Goal: Task Accomplishment & Management: Manage account settings

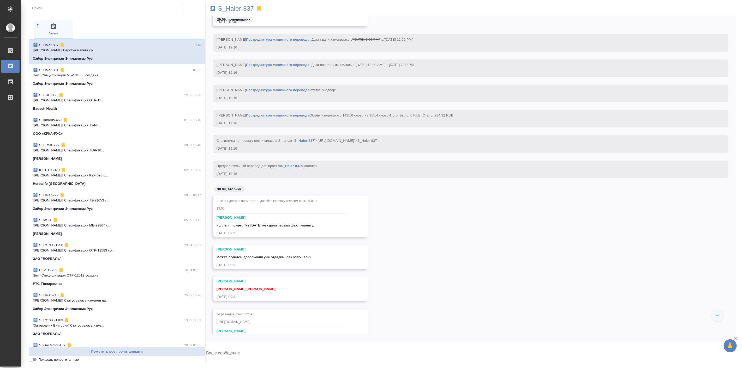
scroll to position [20034, 0]
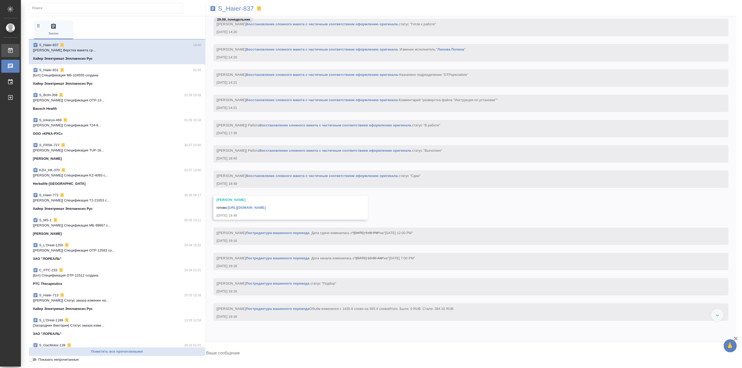
click at [10, 51] on div "Работы" at bounding box center [3, 51] width 13 height 8
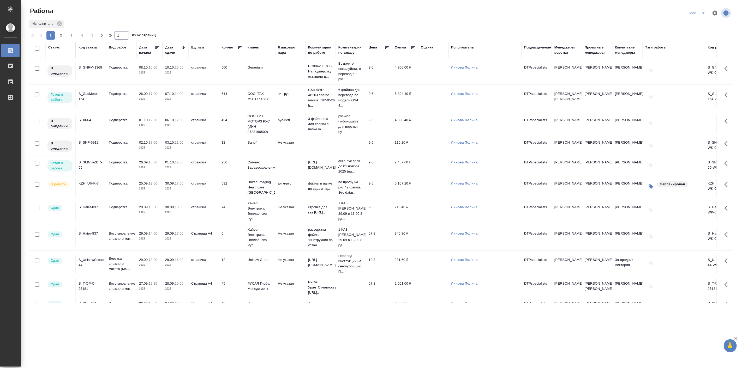
click at [162, 191] on td "25.09, 12:00 2025" at bounding box center [149, 187] width 26 height 18
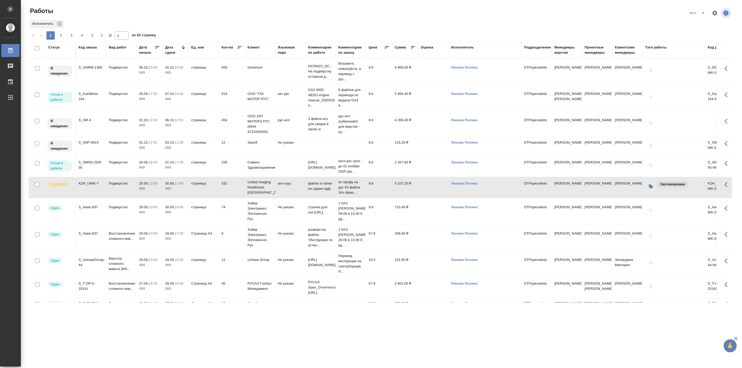
click at [162, 191] on td "25.09, 12:00 2025" at bounding box center [149, 187] width 26 height 18
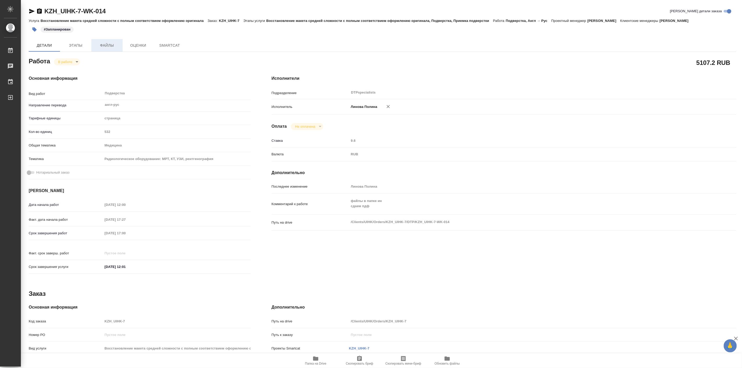
type textarea "x"
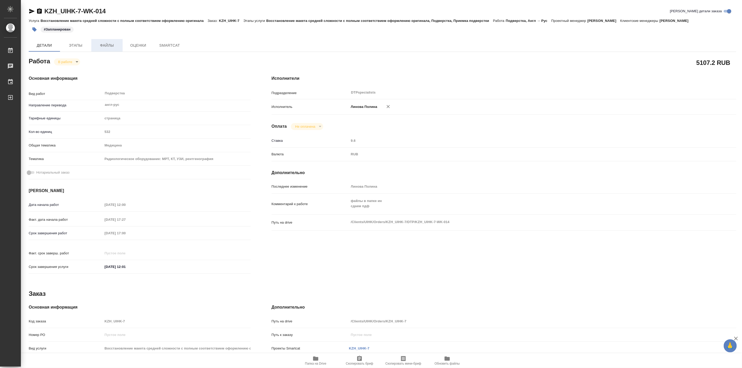
type textarea "x"
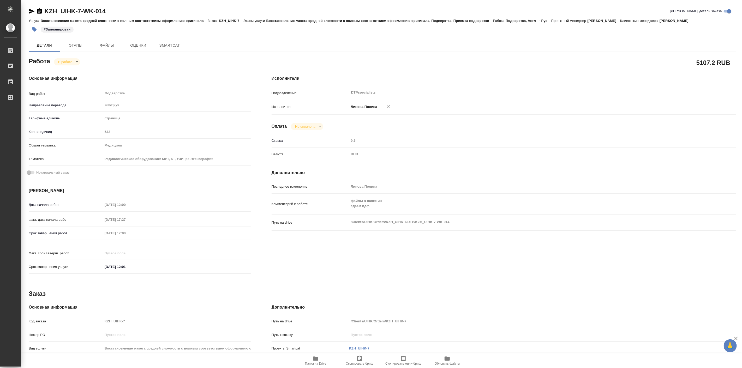
type textarea "x"
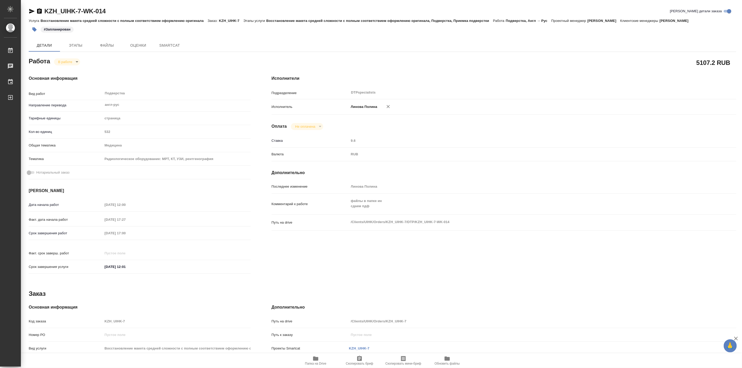
type textarea "x"
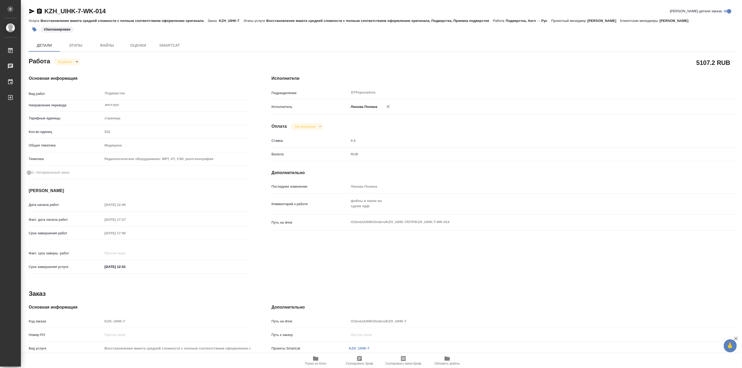
type textarea "x"
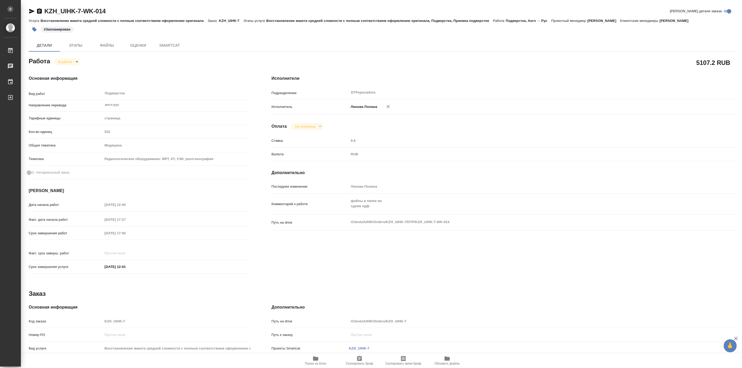
type textarea "x"
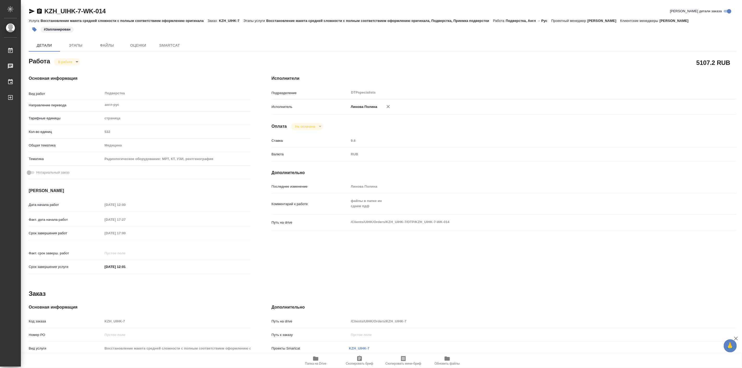
type textarea "x"
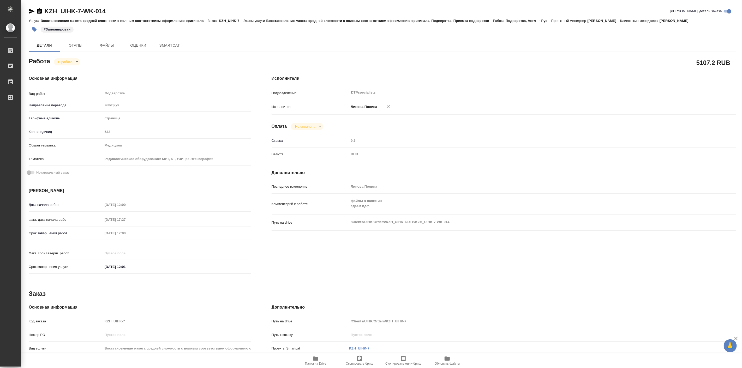
type textarea "x"
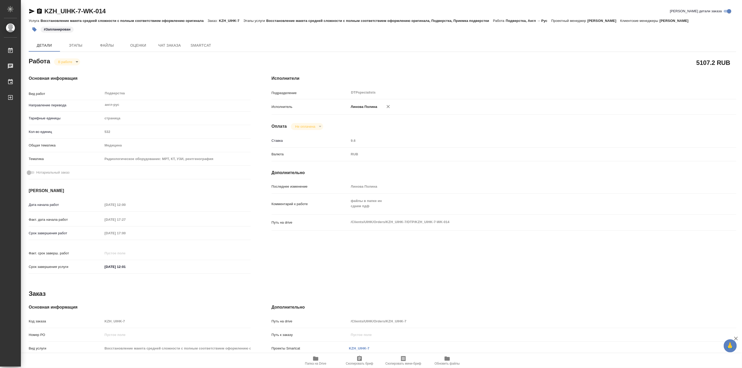
type textarea "x"
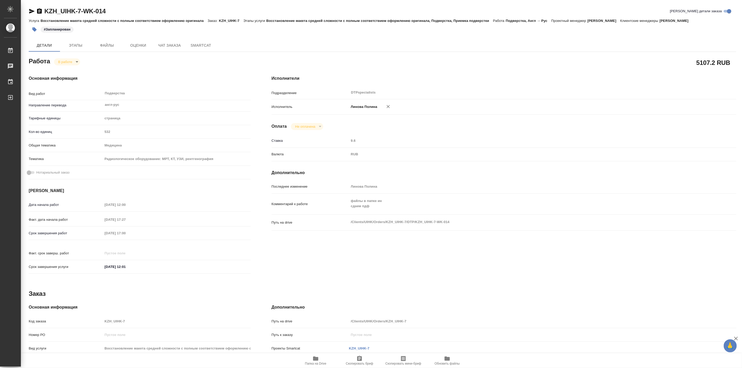
click at [320, 362] on span "Папка на Drive" at bounding box center [315, 364] width 21 height 4
type textarea "x"
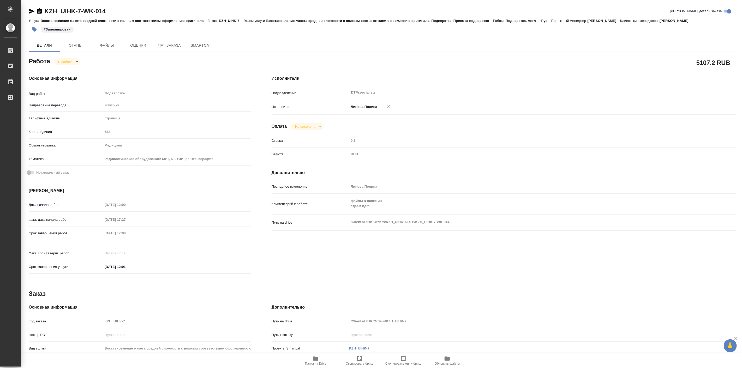
type textarea "x"
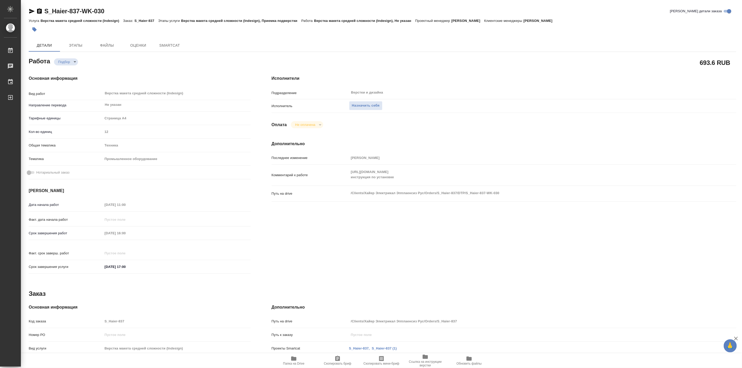
type textarea "x"
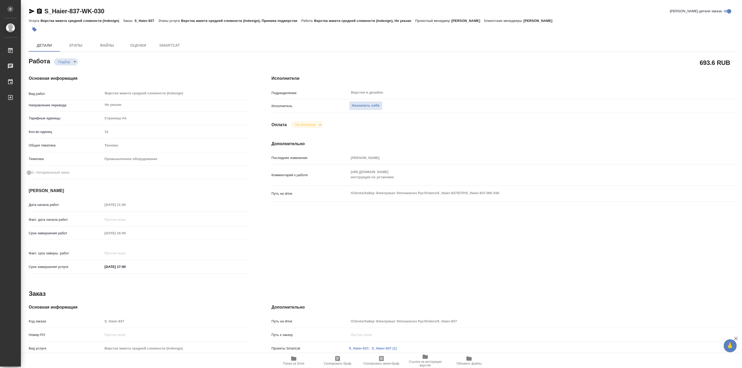
type textarea "x"
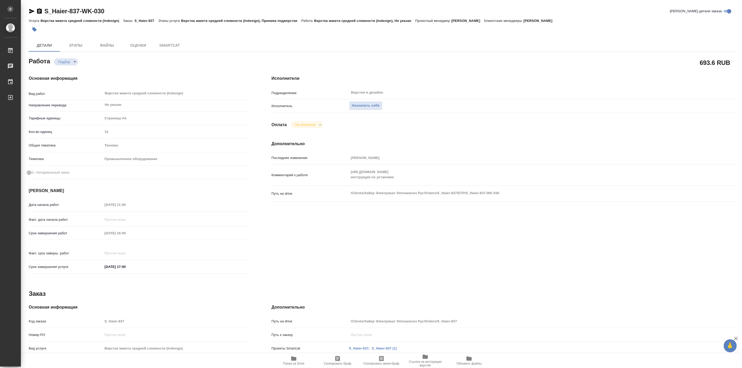
type textarea "x"
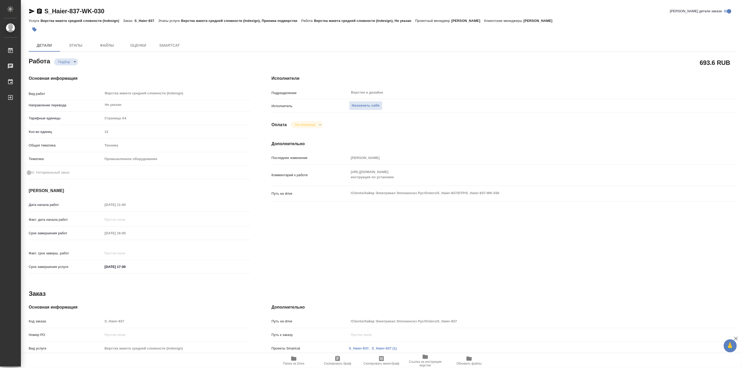
type textarea "x"
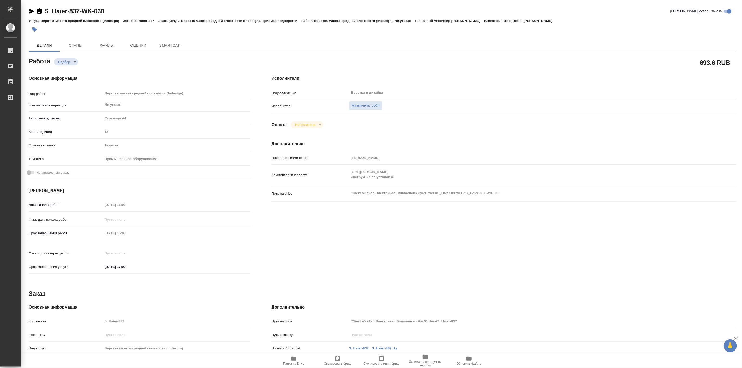
type textarea "x"
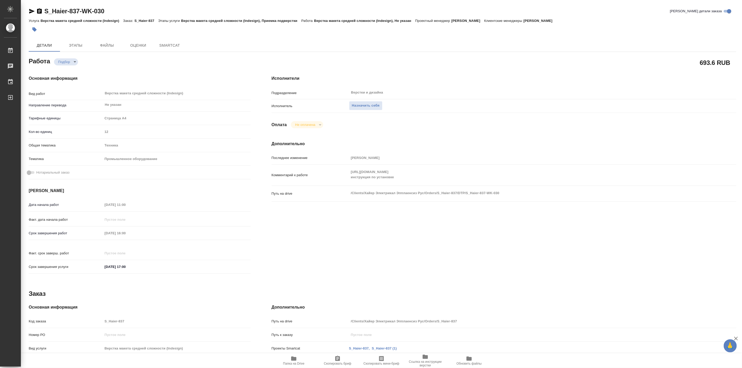
type textarea "x"
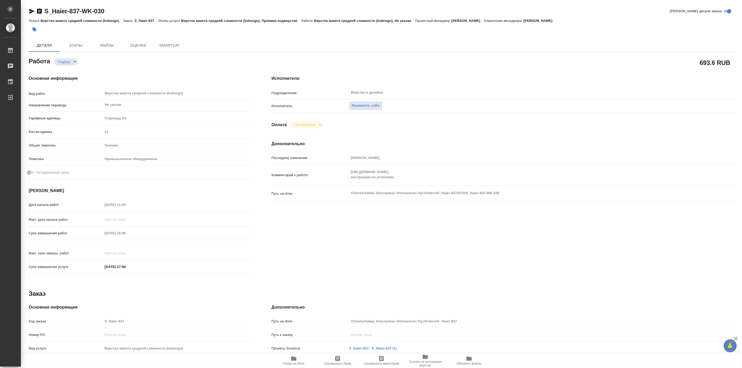
type textarea "x"
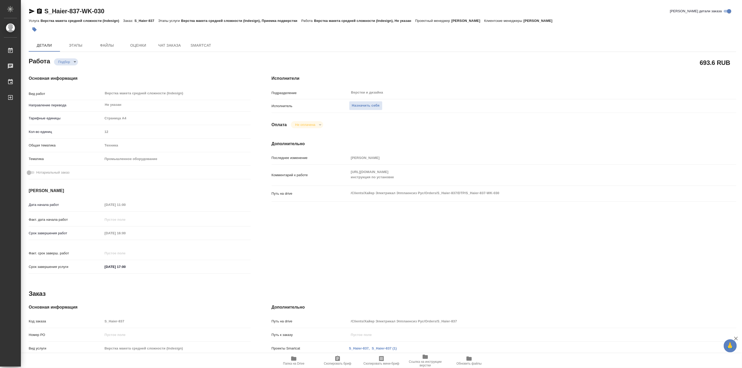
type textarea "x"
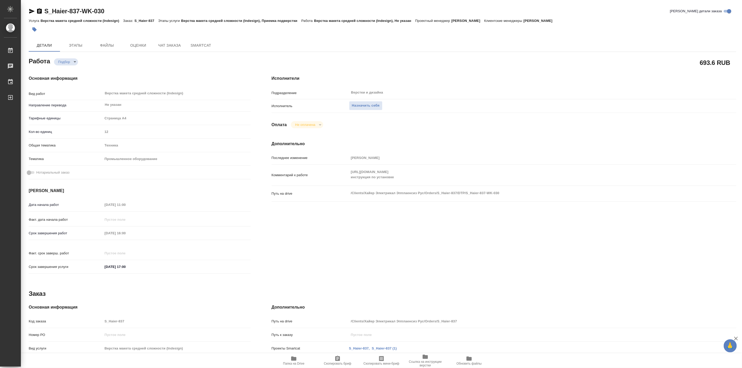
type textarea "x"
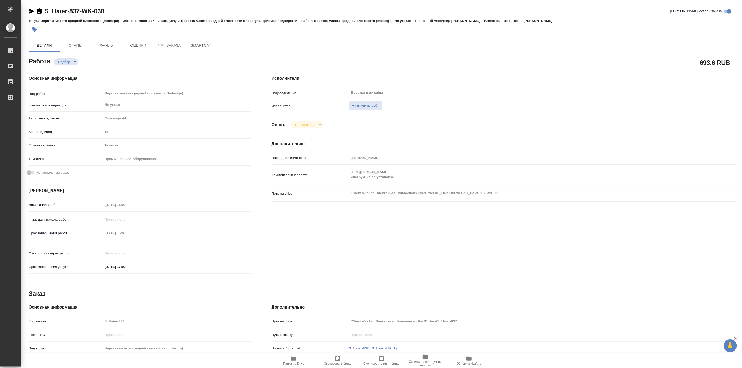
type textarea "x"
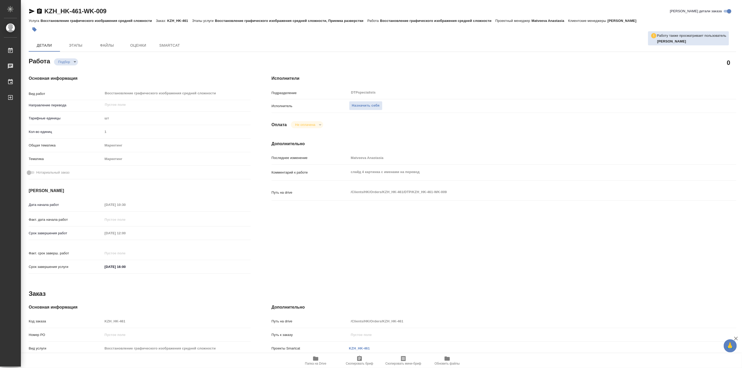
type textarea "x"
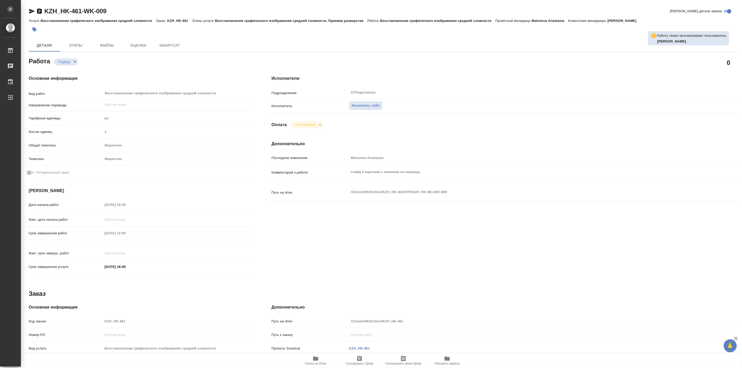
type textarea "x"
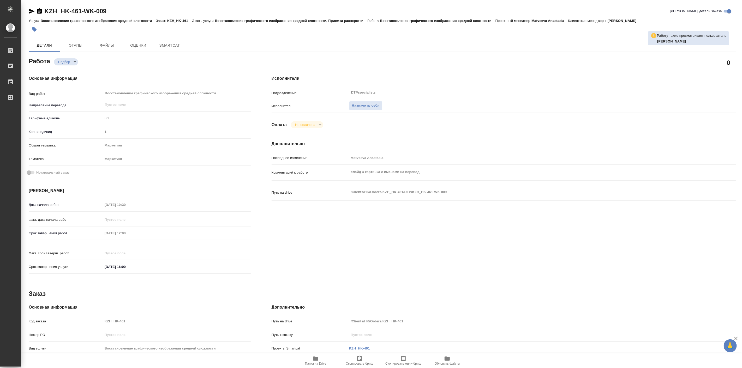
type textarea "x"
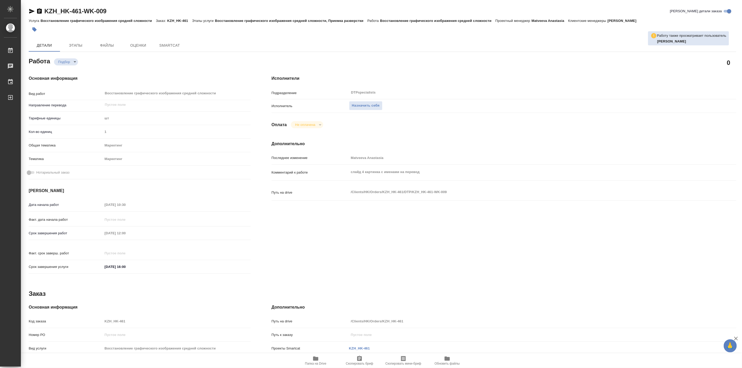
type textarea "x"
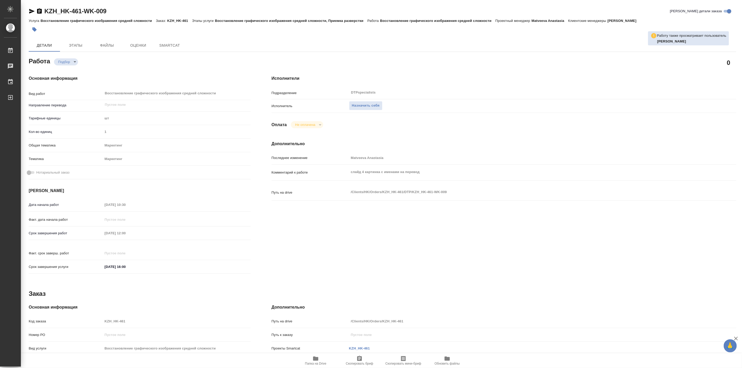
type textarea "x"
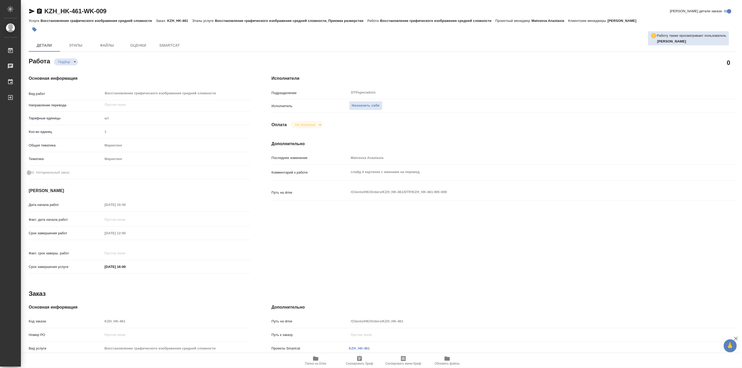
type textarea "x"
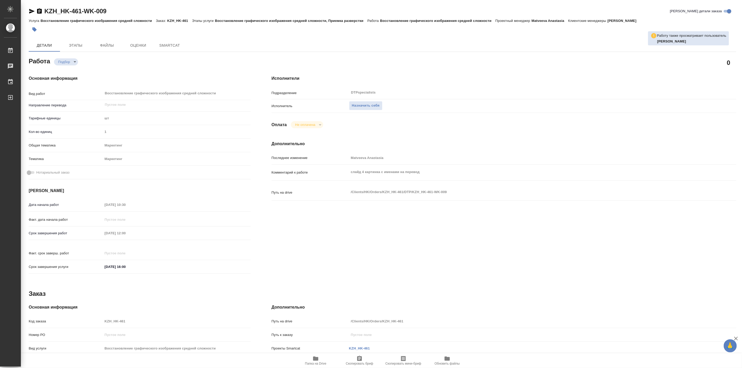
drag, startPoint x: 262, startPoint y: 75, endPoint x: 200, endPoint y: 69, distance: 63.1
click at [200, 69] on div "Основная информация Вид работ Восстановление графического изображения средней с…" at bounding box center [139, 176] width 243 height 223
type textarea "x"
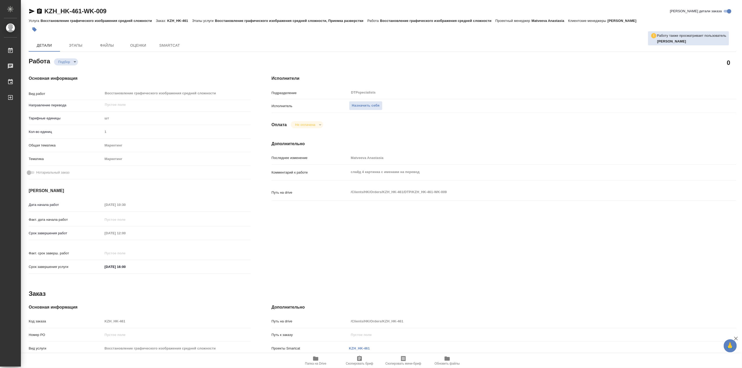
type textarea "x"
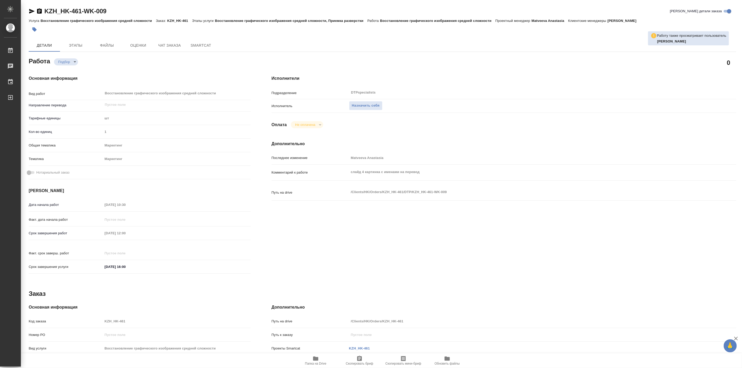
type textarea "x"
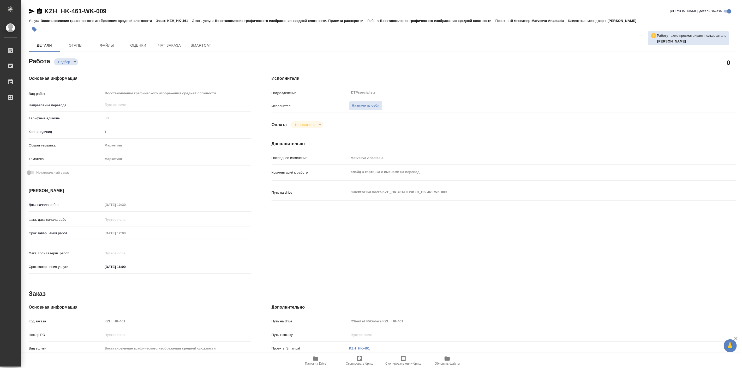
type textarea "x"
click at [360, 101] on button "Назначить себя" at bounding box center [365, 105] width 33 height 9
type textarea "x"
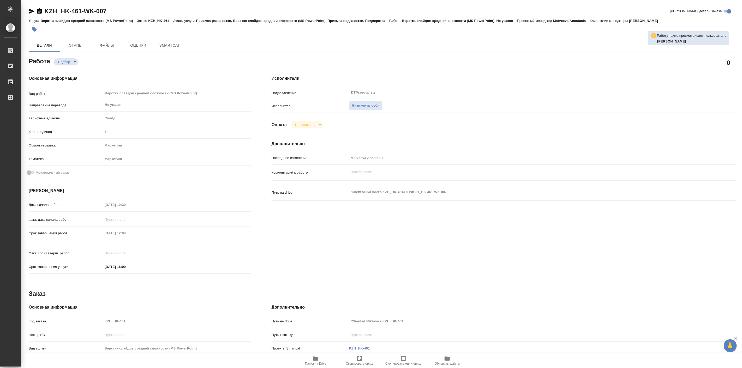
type textarea "x"
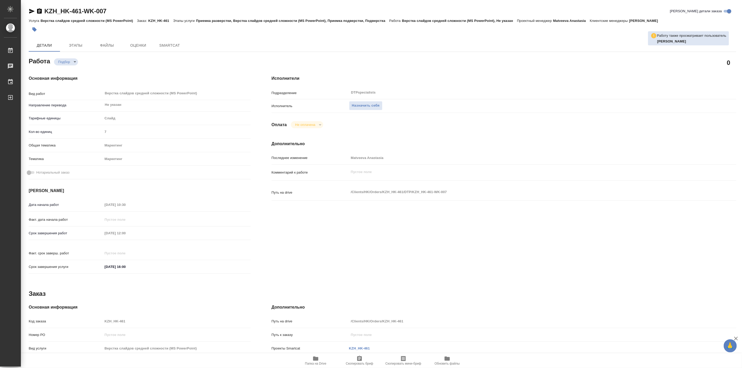
type textarea "x"
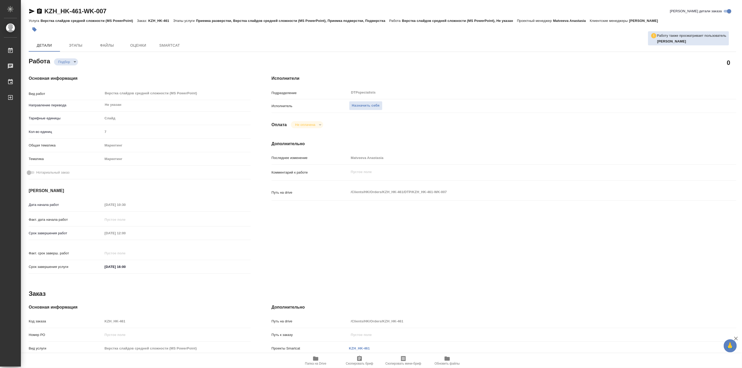
type textarea "x"
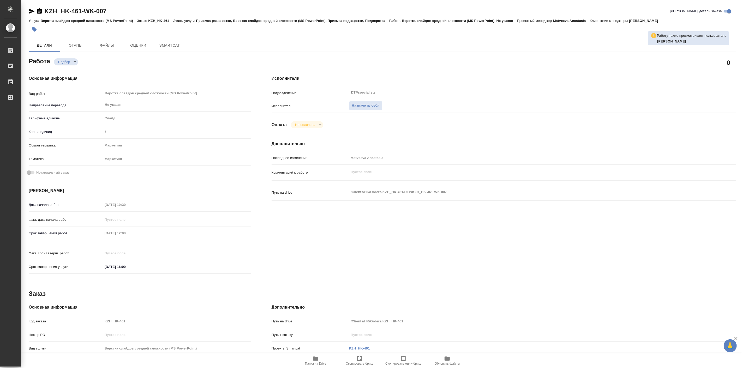
type textarea "x"
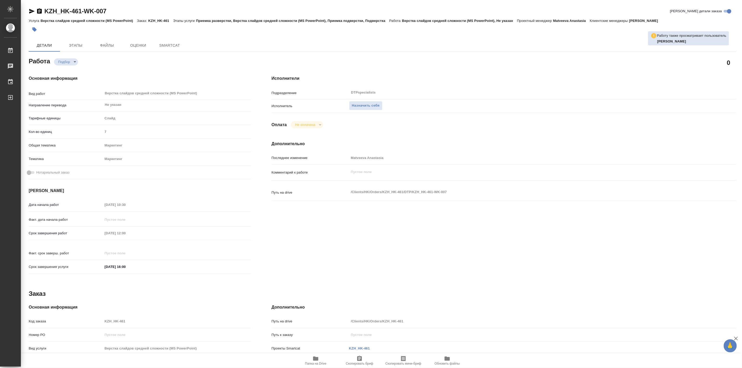
type textarea "x"
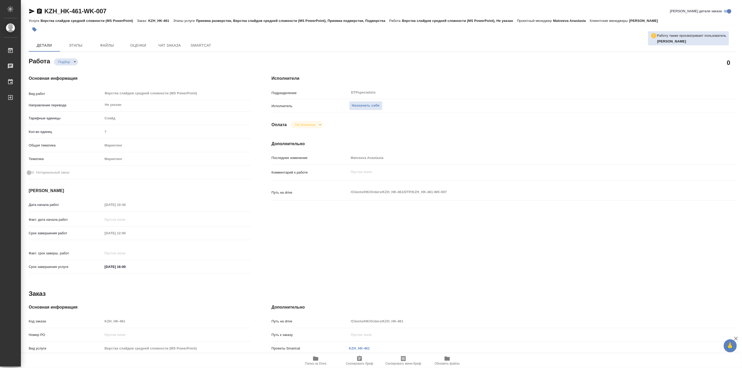
type textarea "x"
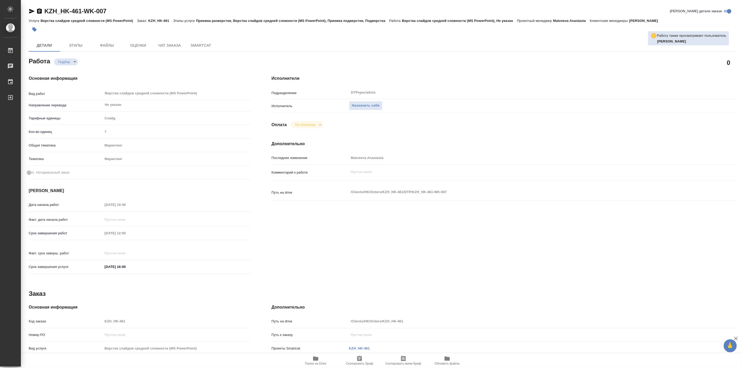
type textarea "x"
click at [30, 9] on icon "button" at bounding box center [32, 11] width 6 height 6
type textarea "x"
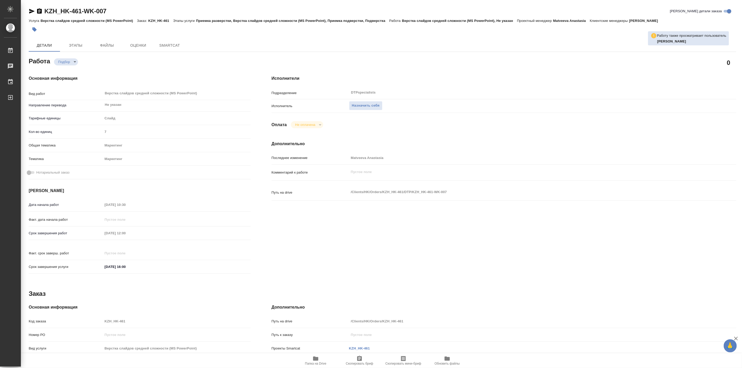
type textarea "x"
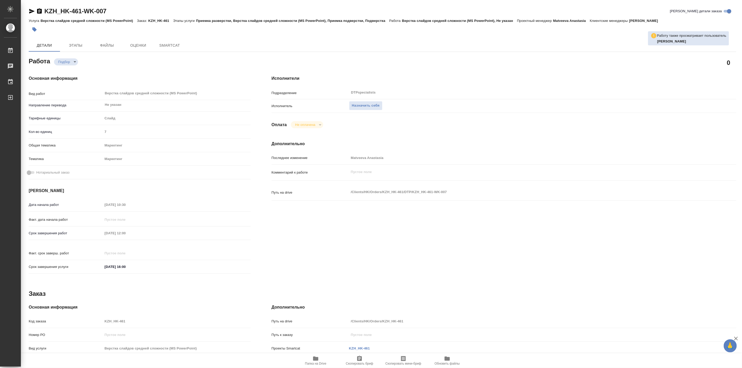
type textarea "x"
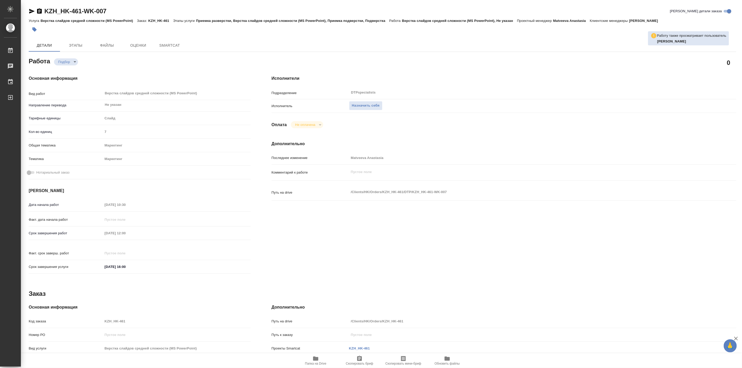
type textarea "x"
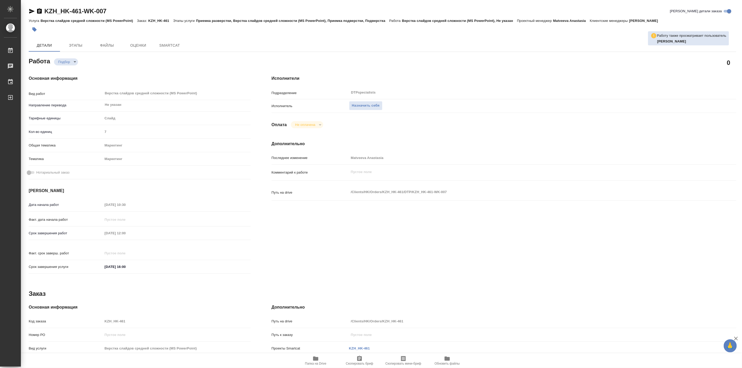
type textarea "x"
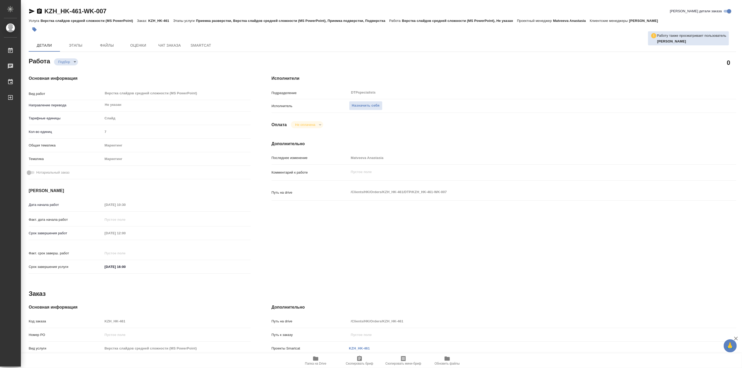
type textarea "x"
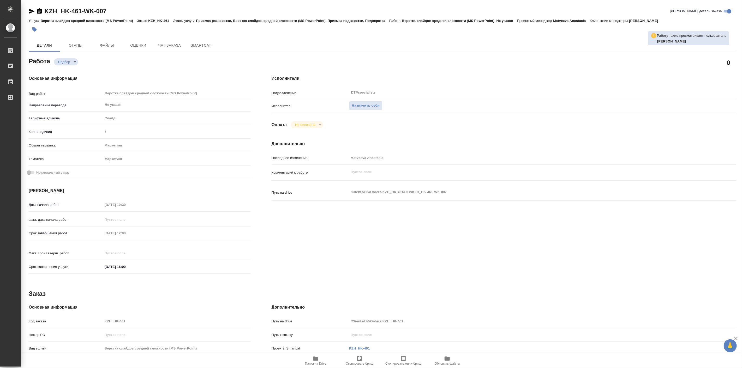
type textarea "x"
click at [247, 68] on div "Основная информация Вид работ Верстка слайдов средней сложности (MS PowerPoint)…" at bounding box center [139, 176] width 243 height 223
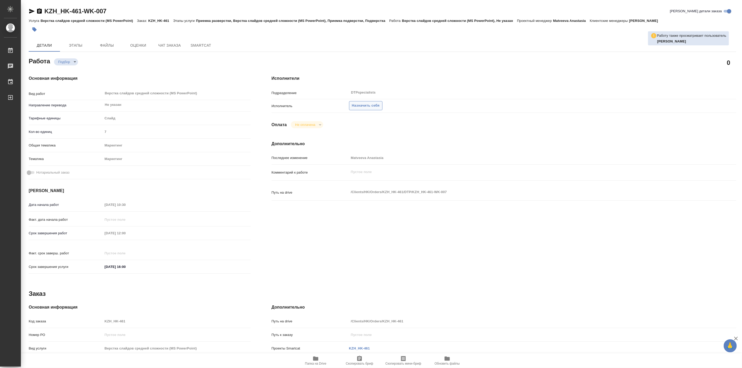
click at [365, 103] on span "Назначить себя" at bounding box center [366, 106] width 28 height 6
type textarea "x"
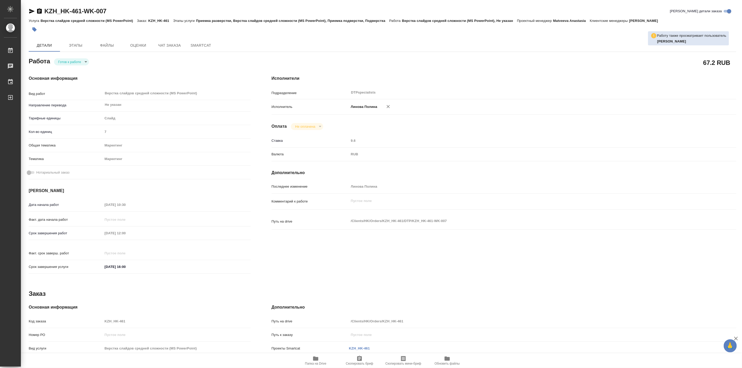
type textarea "x"
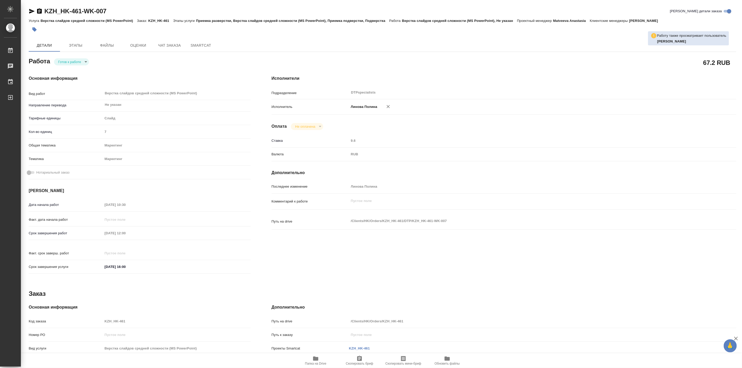
type textarea "x"
click at [313, 361] on icon "button" at bounding box center [315, 359] width 6 height 6
click at [79, 40] on button "Этапы" at bounding box center [75, 45] width 31 height 13
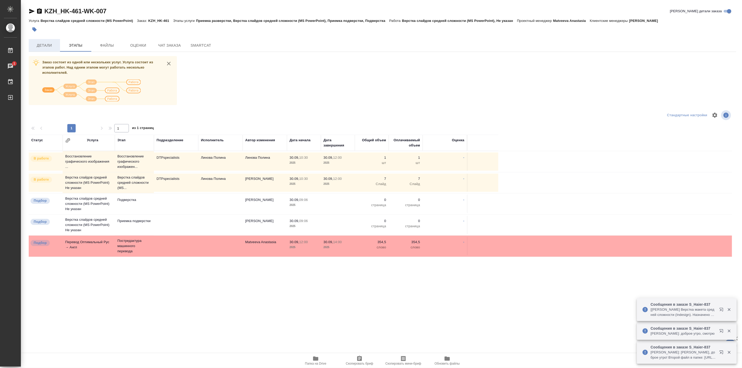
click at [46, 43] on span "Детали" at bounding box center [44, 45] width 25 height 7
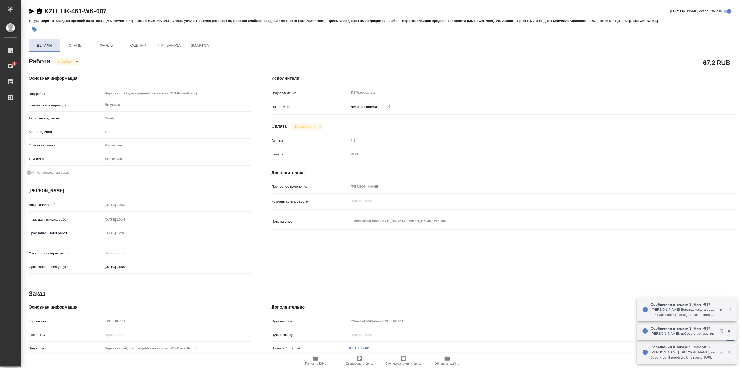
type textarea "x"
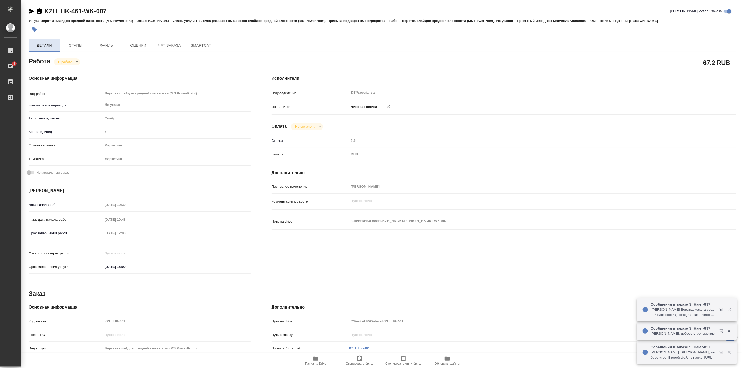
type textarea "x"
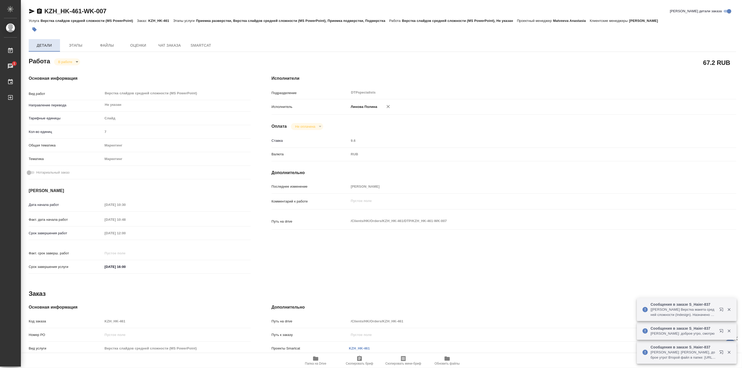
type textarea "x"
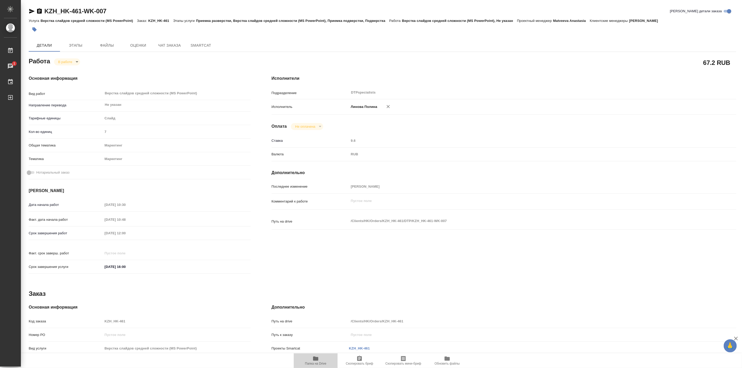
click at [319, 356] on span "Папка на Drive" at bounding box center [316, 361] width 38 height 10
click at [65, 60] on body "🙏 .cls-1 fill:#fff; AWATERA Linova Polina Работы 1 Чаты График Выйти KZH_HK-461…" at bounding box center [371, 184] width 742 height 368
click at [70, 70] on button "Выполнен" at bounding box center [67, 71] width 19 height 6
type textarea "x"
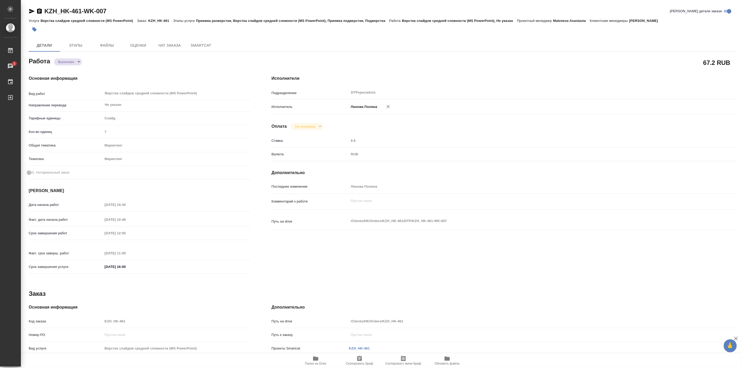
type textarea "x"
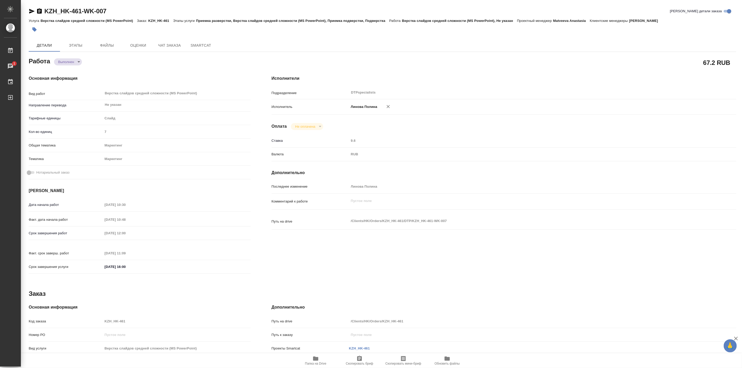
type textarea "x"
click at [317, 359] on icon "button" at bounding box center [315, 359] width 5 height 4
type textarea "x"
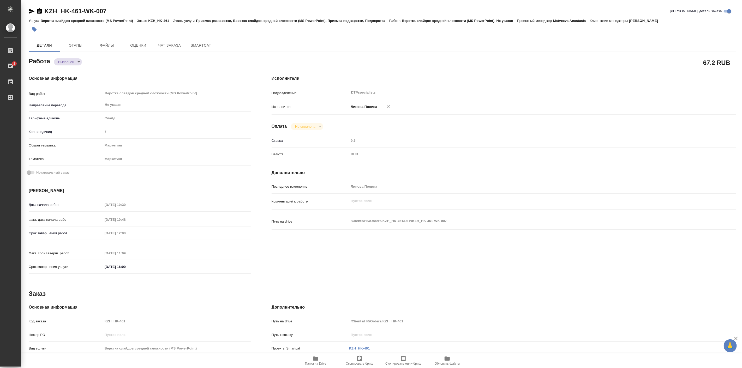
type textarea "x"
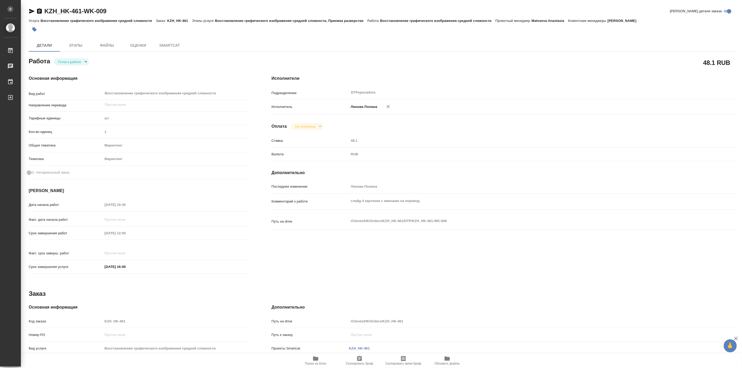
type textarea "x"
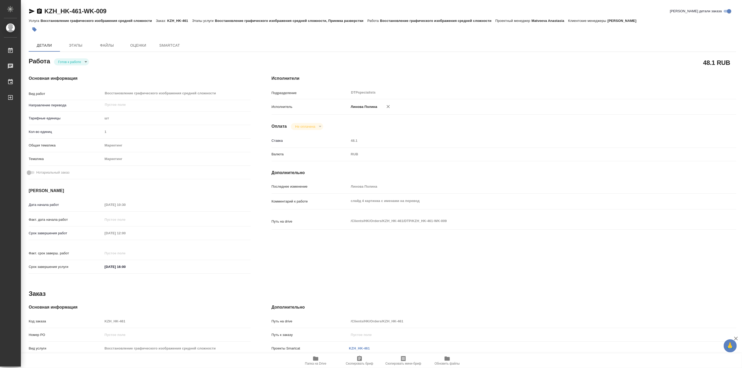
type textarea "x"
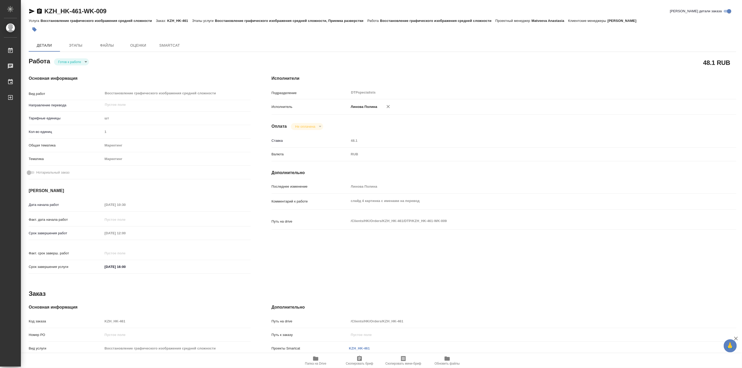
type textarea "x"
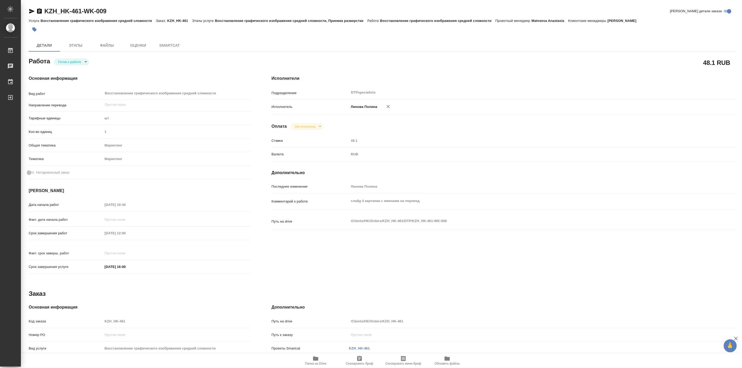
type textarea "x"
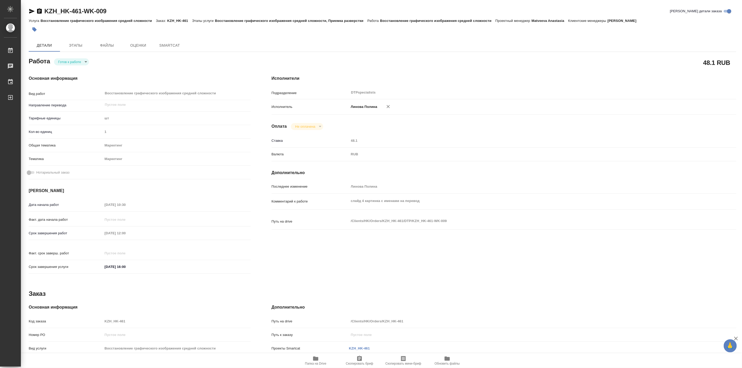
type textarea "x"
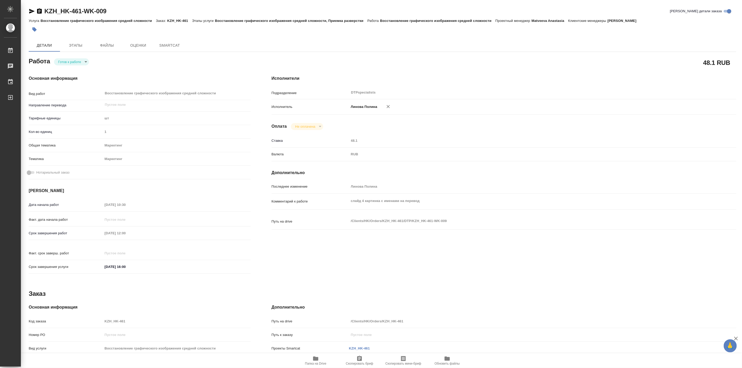
type textarea "x"
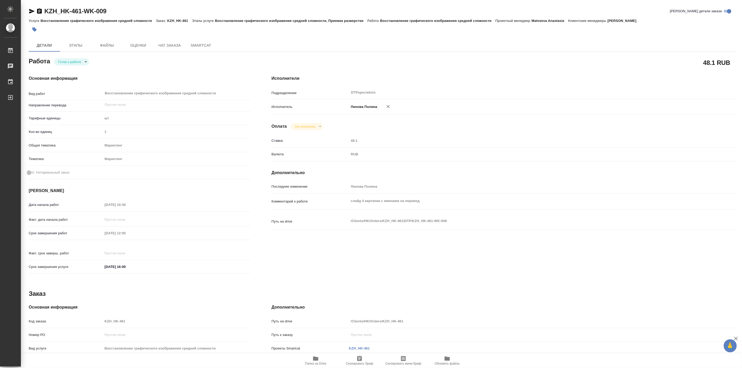
type textarea "x"
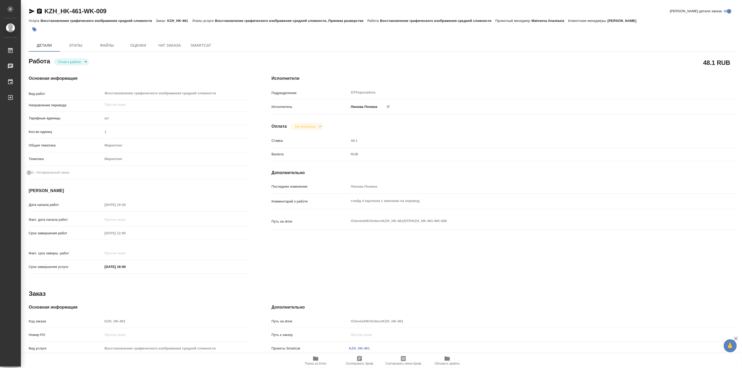
type textarea "x"
click at [69, 64] on body "🙏 .cls-1 fill:#fff; AWATERA [PERSON_NAME] Работы 0 Чаты График Выйти KZH_HK-461…" at bounding box center [371, 184] width 742 height 368
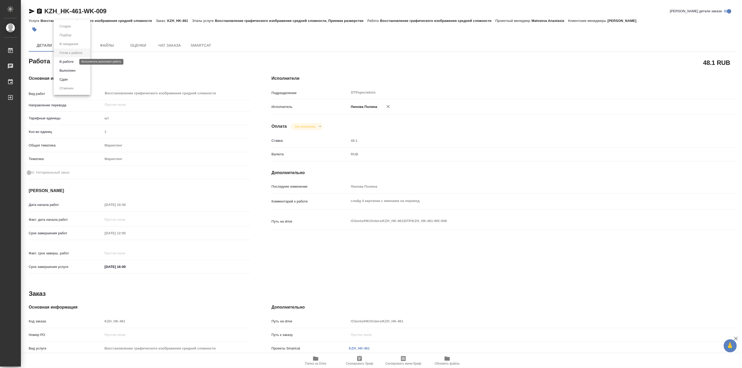
click at [67, 63] on button "В работе" at bounding box center [66, 62] width 17 height 6
type textarea "x"
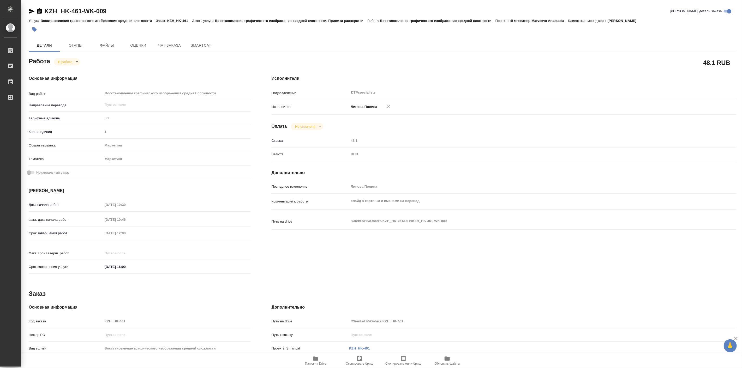
type textarea "x"
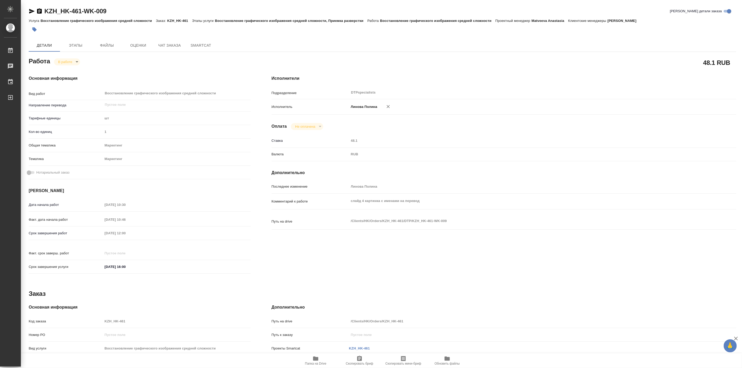
type textarea "x"
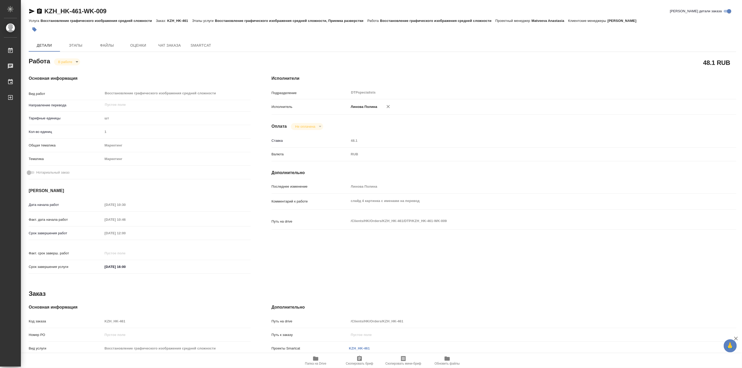
type textarea "x"
click at [125, 66] on div "Основная информация Вид работ Восстановление графического изображения средней с…" at bounding box center [139, 176] width 243 height 223
type textarea "x"
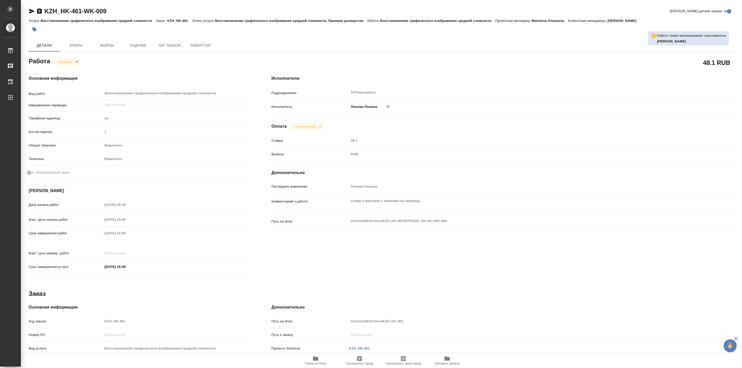
type textarea "x"
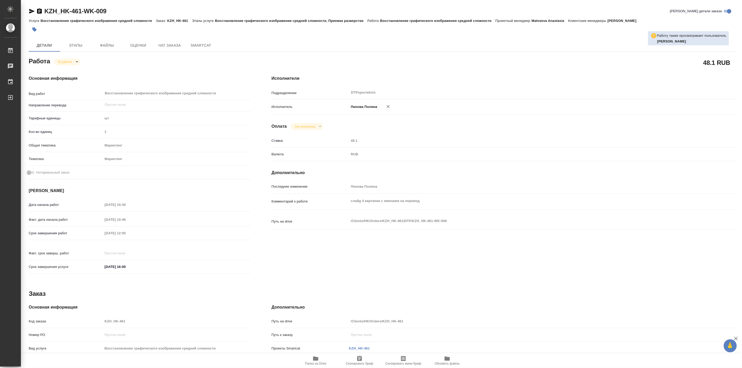
type textarea "x"
drag, startPoint x: 41, startPoint y: 3, endPoint x: 81, endPoint y: 10, distance: 40.7
click at [81, 10] on div "KZH_HK-461-WK-009 Кратко детали заказа Услуга Восстановление графического изобр…" at bounding box center [382, 222] width 713 height 444
copy link "KZH_HK-461"
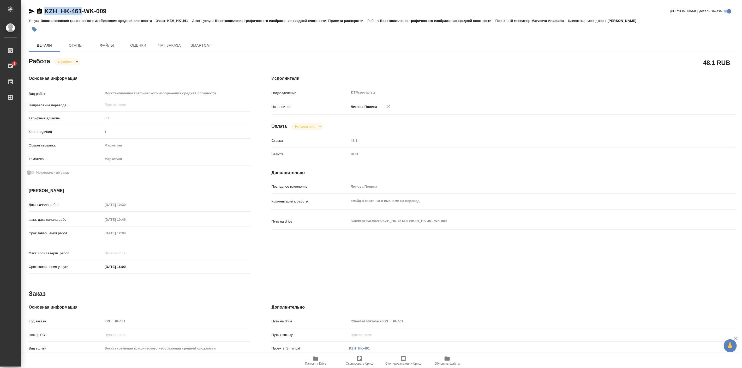
click at [79, 64] on body "🙏 .cls-1 fill:#fff; AWATERA [PERSON_NAME] Работы 1 Чаты График Выйти KZH_HK-461…" at bounding box center [371, 184] width 742 height 368
click at [75, 72] on button "Выполнен" at bounding box center [67, 71] width 19 height 6
type textarea "x"
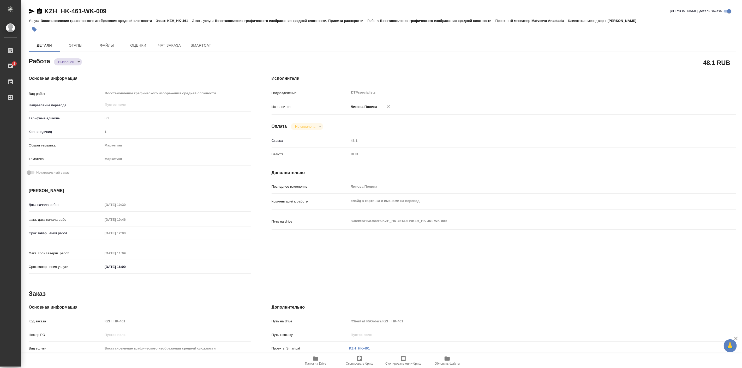
type textarea "x"
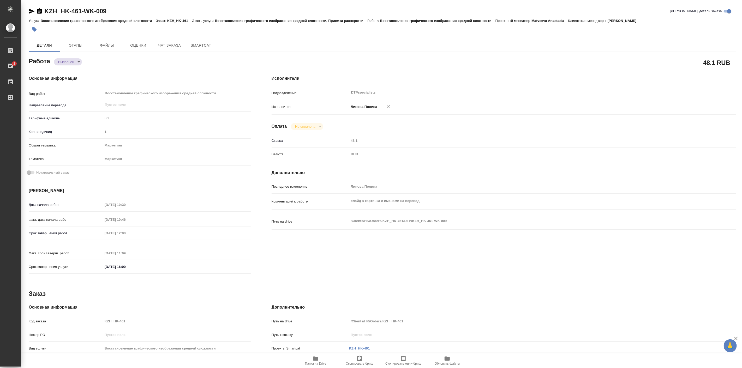
type textarea "x"
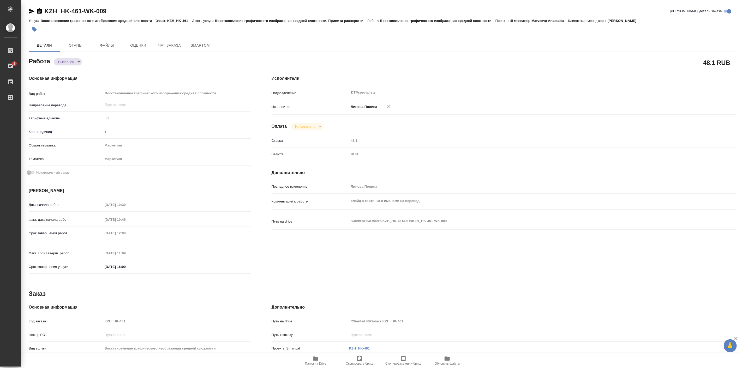
type textarea "x"
